Goal: Transaction & Acquisition: Purchase product/service

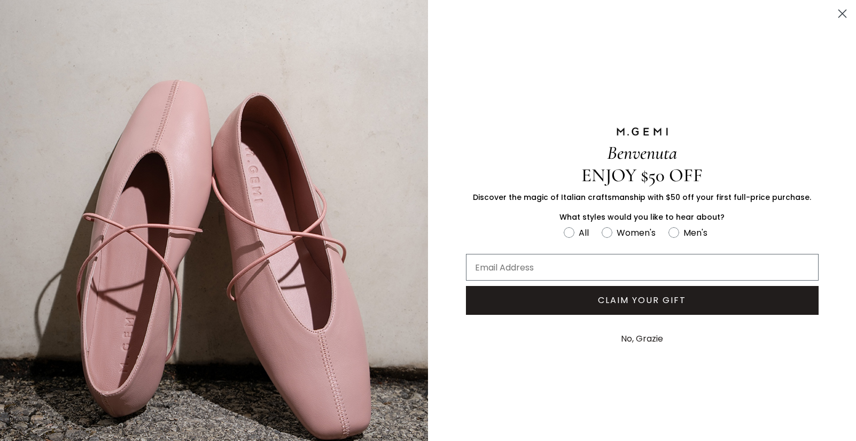
click at [843, 17] on circle "Close dialog" at bounding box center [843, 14] width 18 height 18
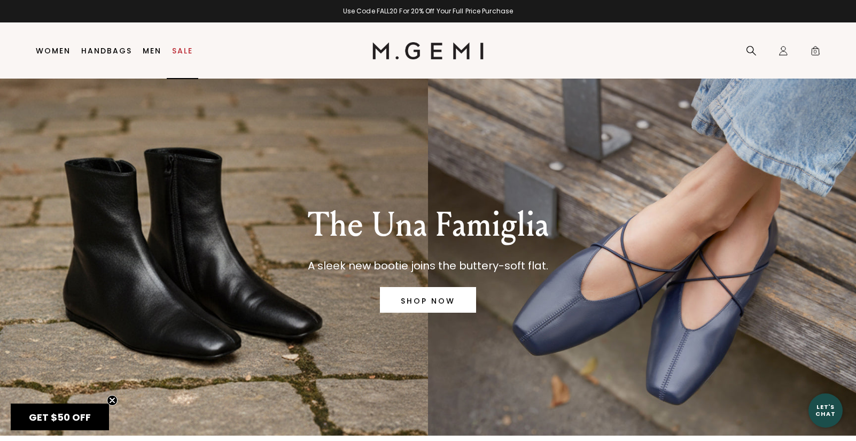
click at [183, 51] on link "Sale" at bounding box center [182, 51] width 21 height 9
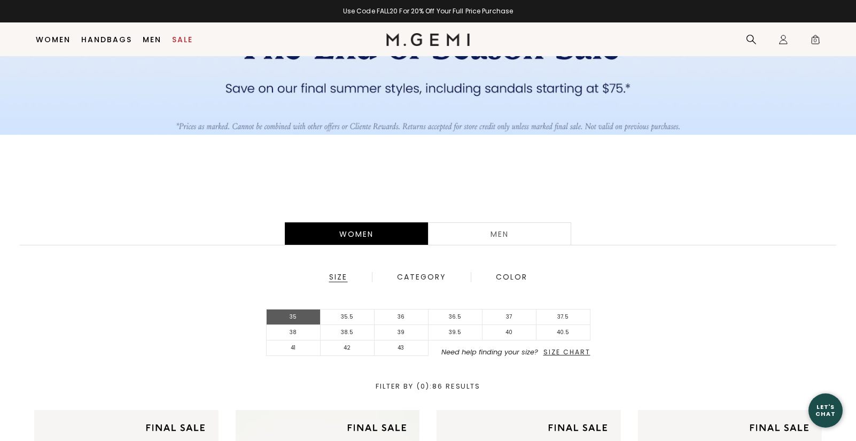
click at [295, 320] on li "35" at bounding box center [294, 317] width 54 height 16
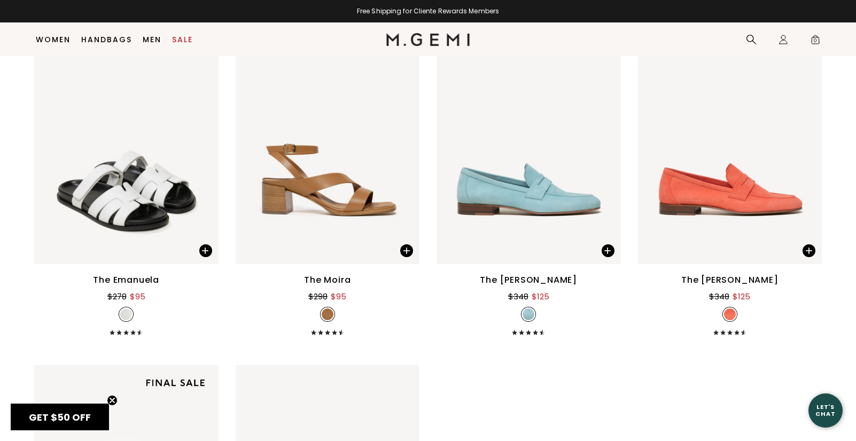
scroll to position [2937, 0]
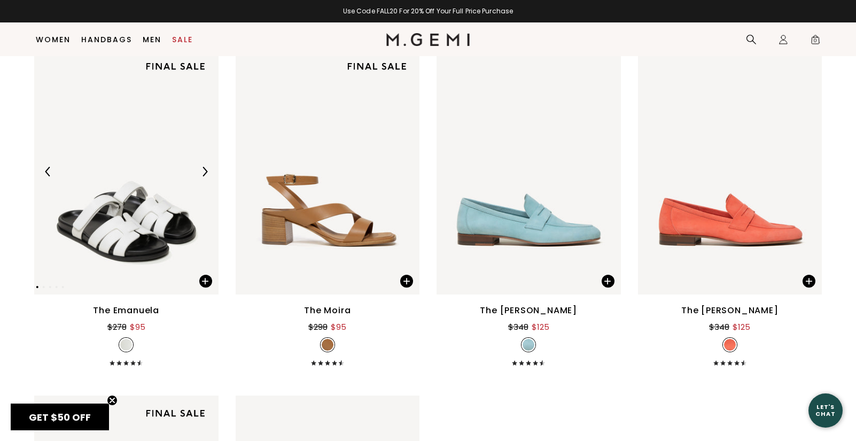
click at [204, 170] on img at bounding box center [205, 172] width 10 height 10
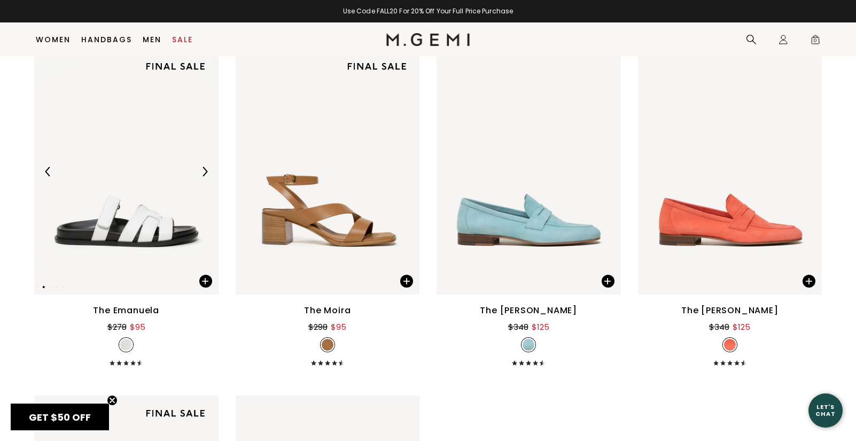
click at [204, 170] on img at bounding box center [205, 172] width 10 height 10
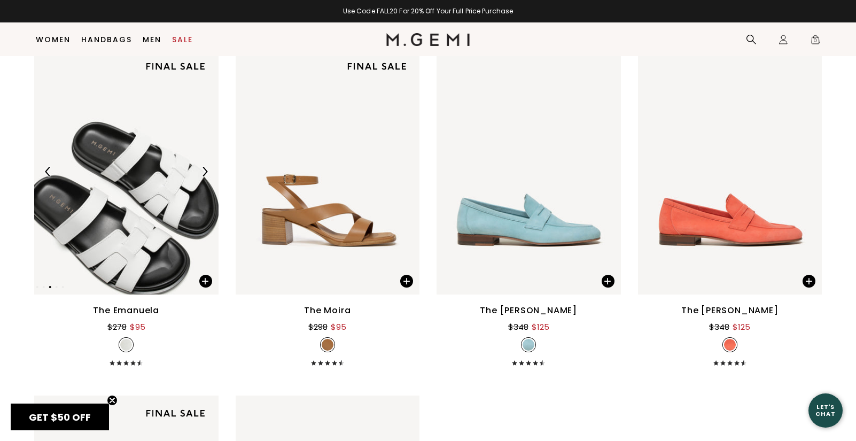
click at [204, 168] on img at bounding box center [205, 172] width 10 height 10
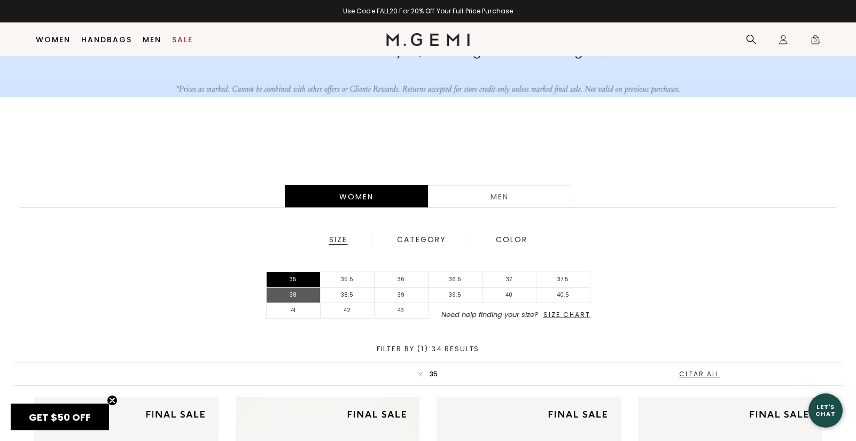
scroll to position [162, 0]
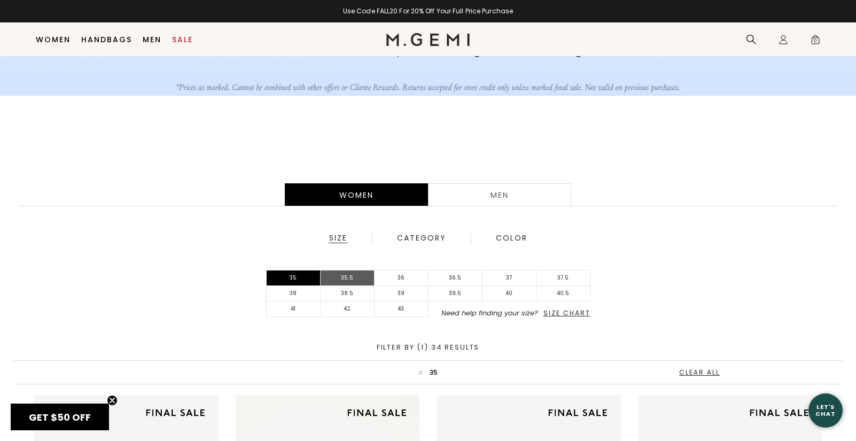
click at [352, 276] on li "35.5" at bounding box center [348, 278] width 54 height 16
click at [337, 276] on li "35.5" at bounding box center [348, 278] width 54 height 16
click at [339, 280] on li "35.5" at bounding box center [348, 278] width 54 height 16
click at [290, 279] on li "35" at bounding box center [294, 278] width 54 height 16
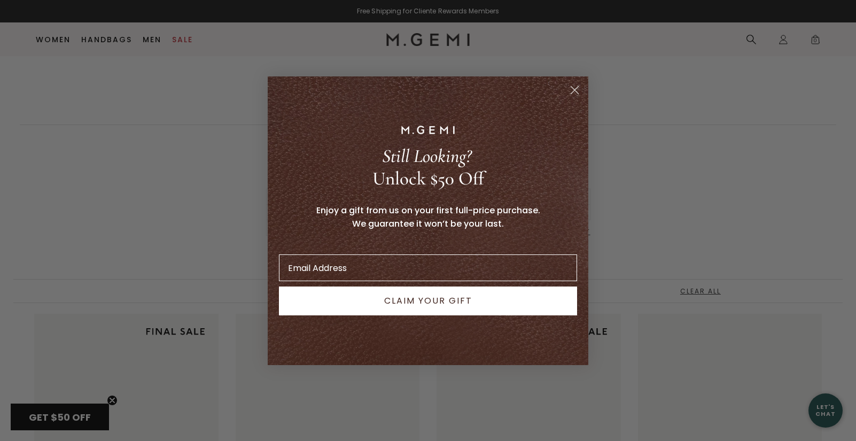
scroll to position [415, 0]
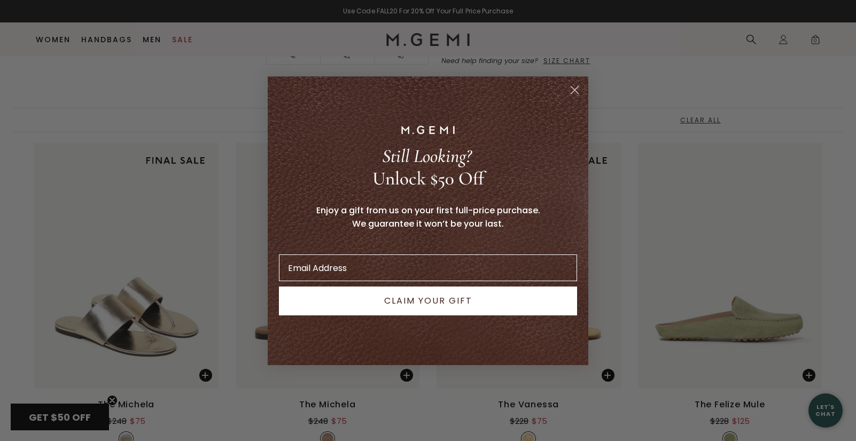
click at [575, 90] on icon "Close dialog" at bounding box center [574, 89] width 7 height 7
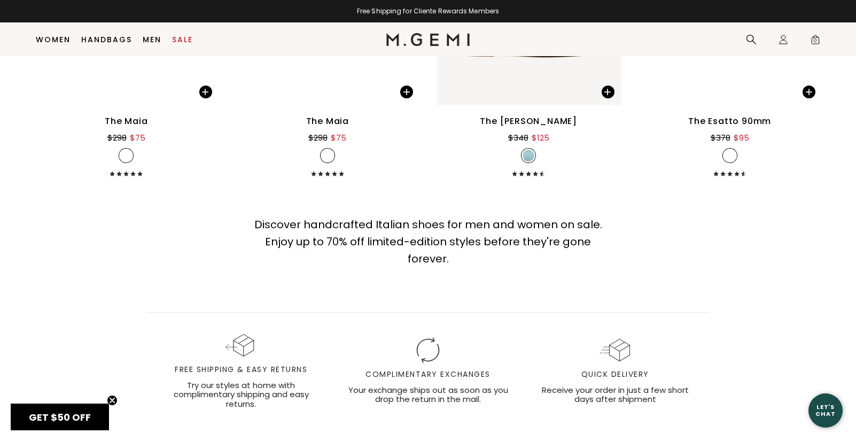
scroll to position [2779, 0]
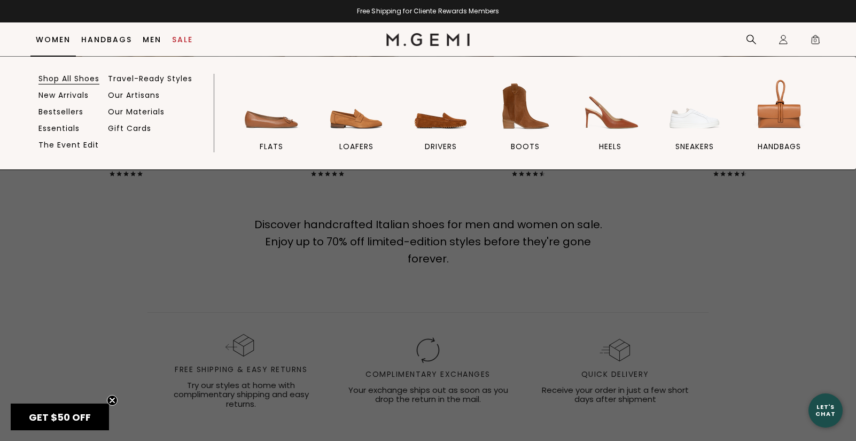
click at [66, 80] on link "Shop All Shoes" at bounding box center [68, 79] width 61 height 10
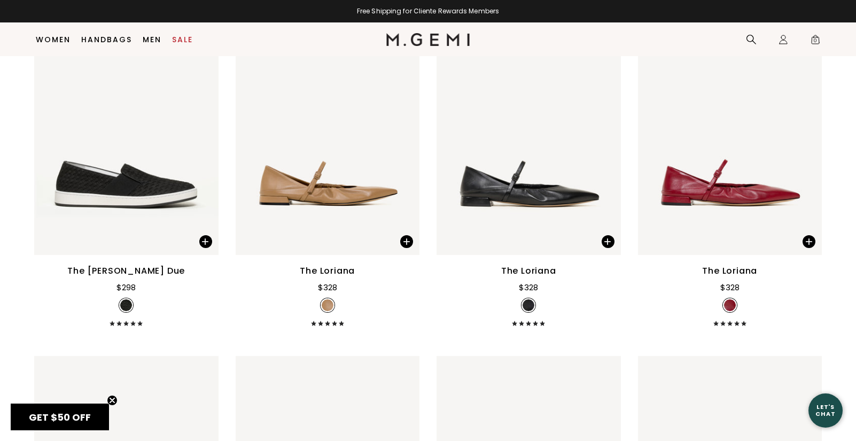
scroll to position [5158, 0]
